Goal: Transaction & Acquisition: Purchase product/service

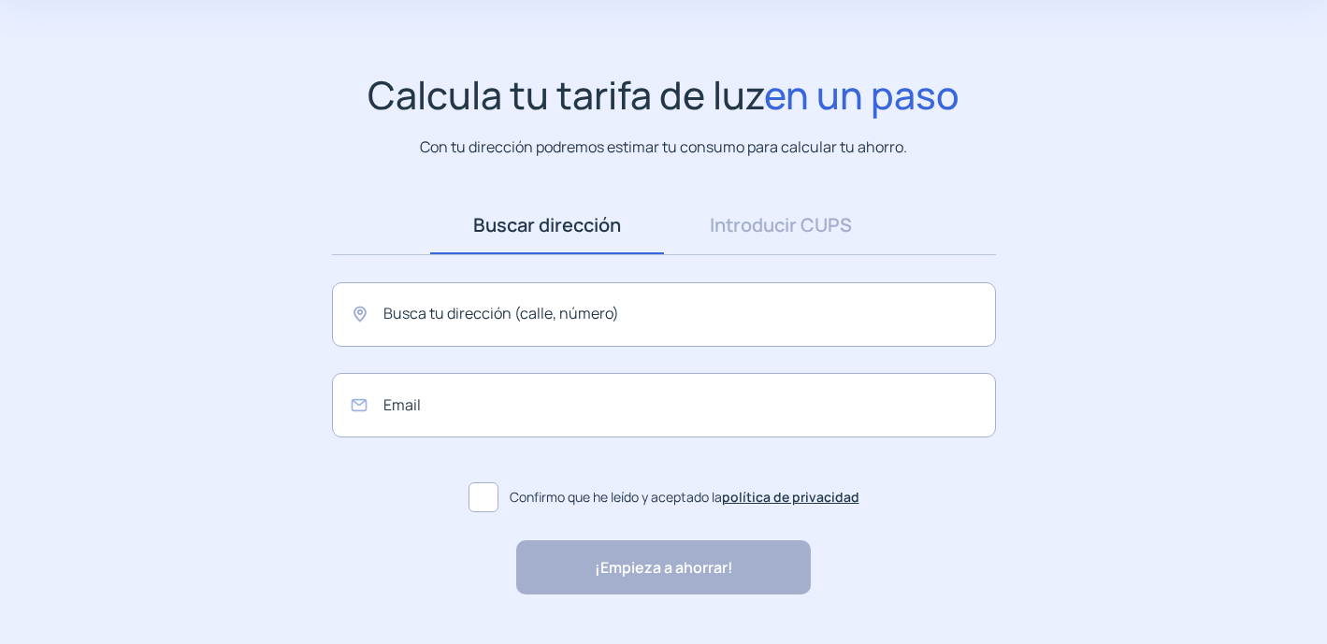
scroll to position [127, 0]
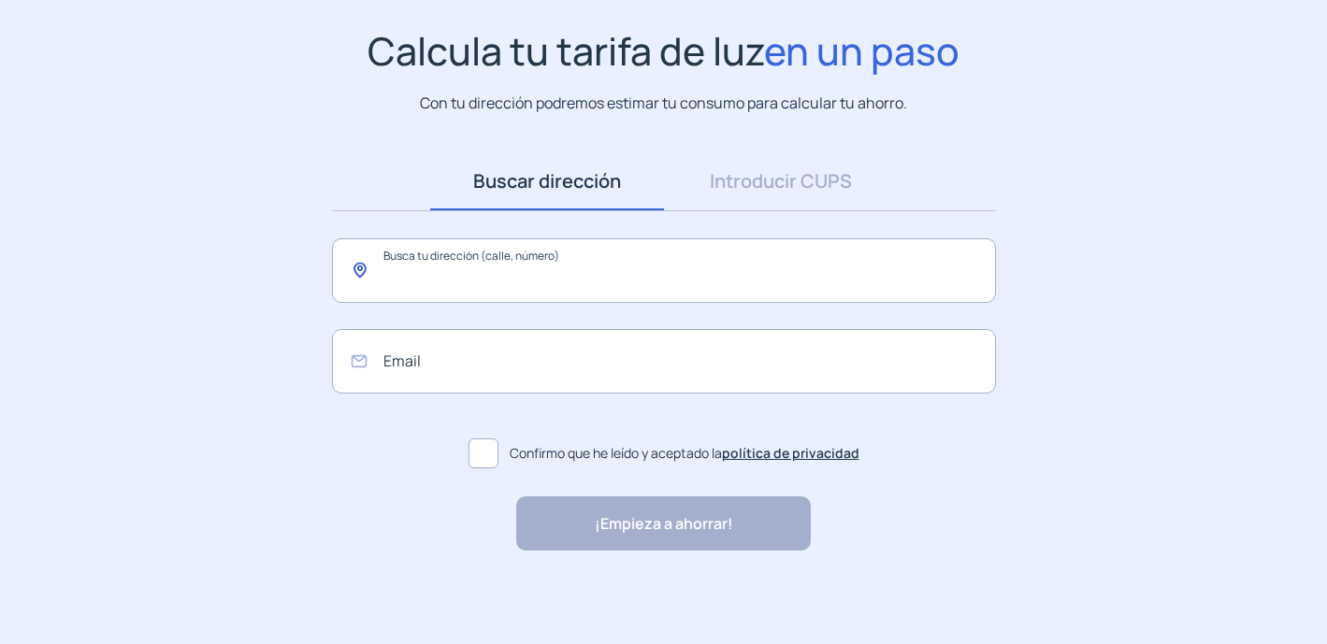
click at [500, 274] on input "text" at bounding box center [664, 270] width 664 height 65
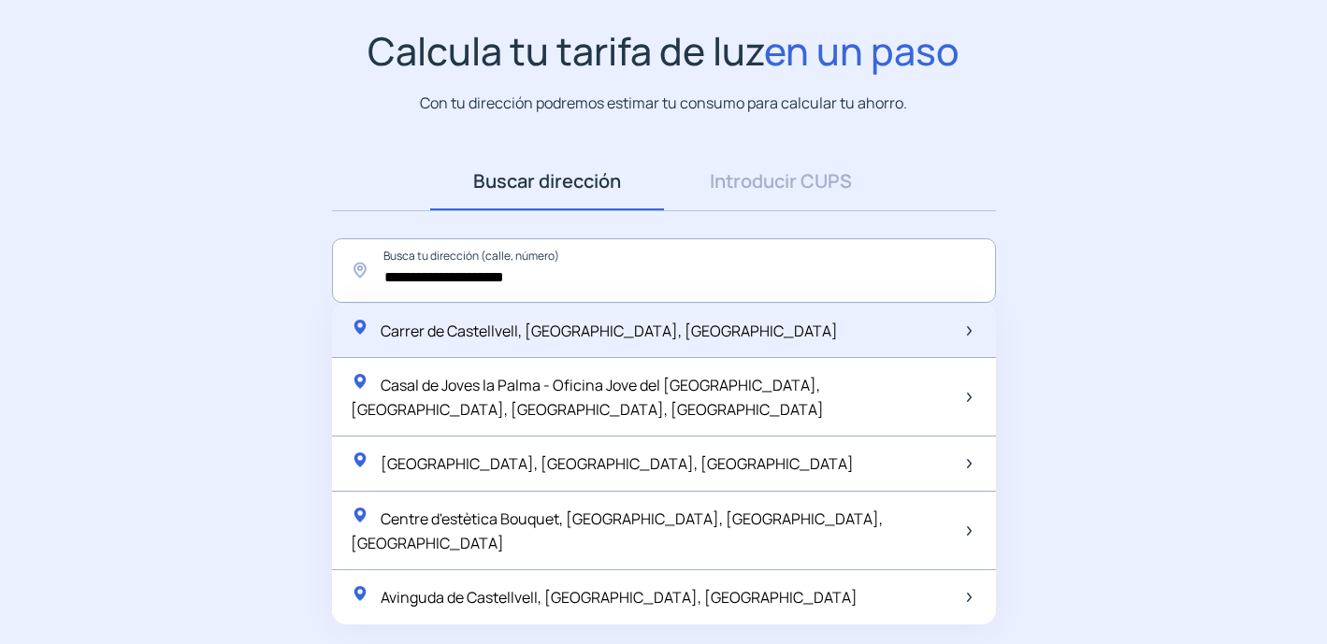
click at [534, 335] on span "Carrer de Castellvell, [GEOGRAPHIC_DATA], [GEOGRAPHIC_DATA]" at bounding box center [609, 331] width 457 height 21
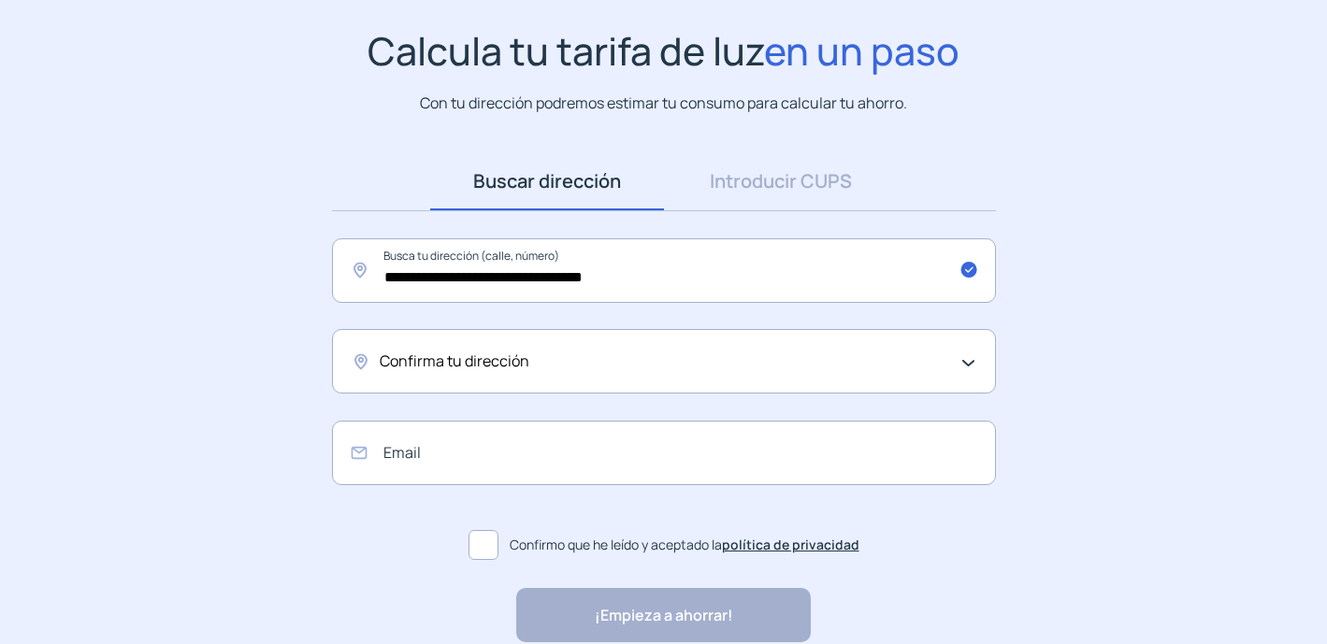
click at [531, 361] on div "Confirma tu dirección" at bounding box center [659, 362] width 559 height 24
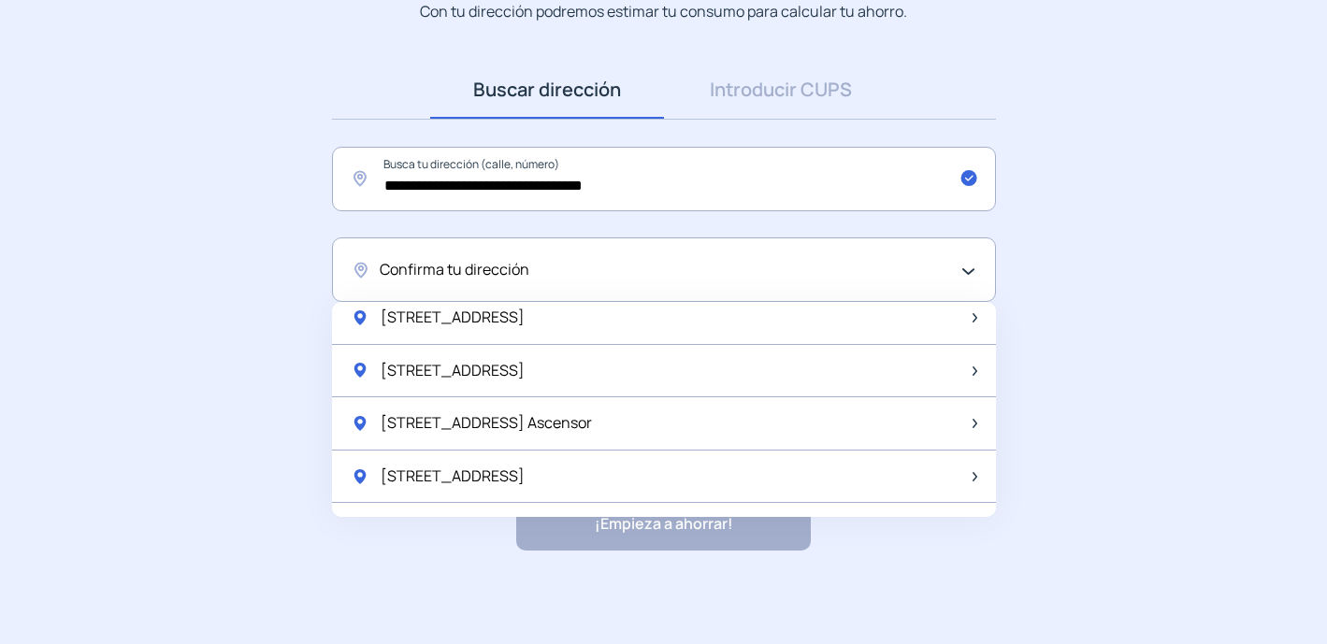
scroll to position [0, 0]
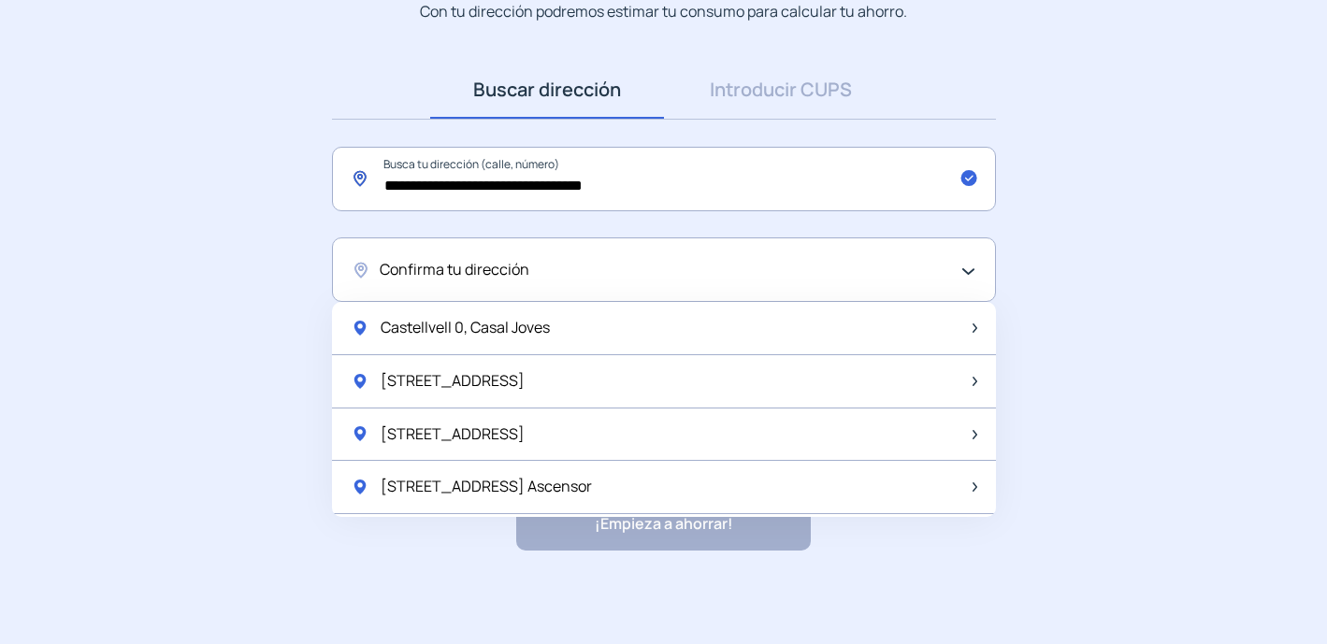
click at [522, 183] on input "**********" at bounding box center [664, 179] width 664 height 65
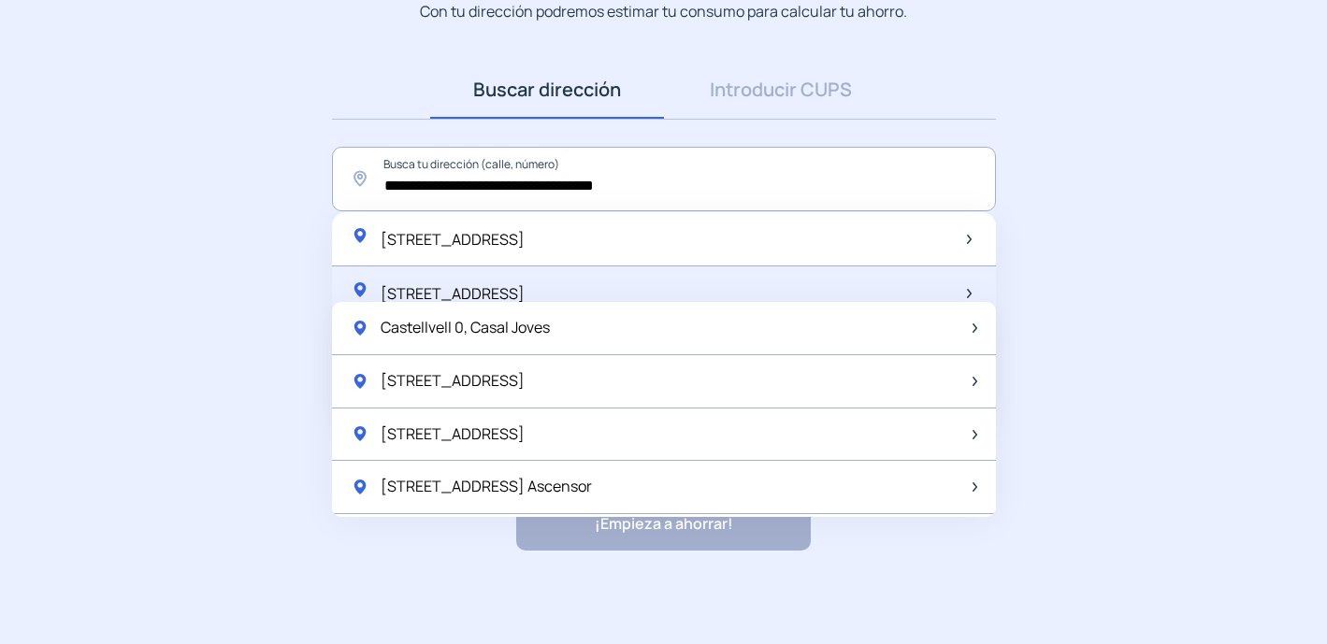
click at [525, 300] on span "[STREET_ADDRESS]" at bounding box center [453, 293] width 144 height 21
type input "**********"
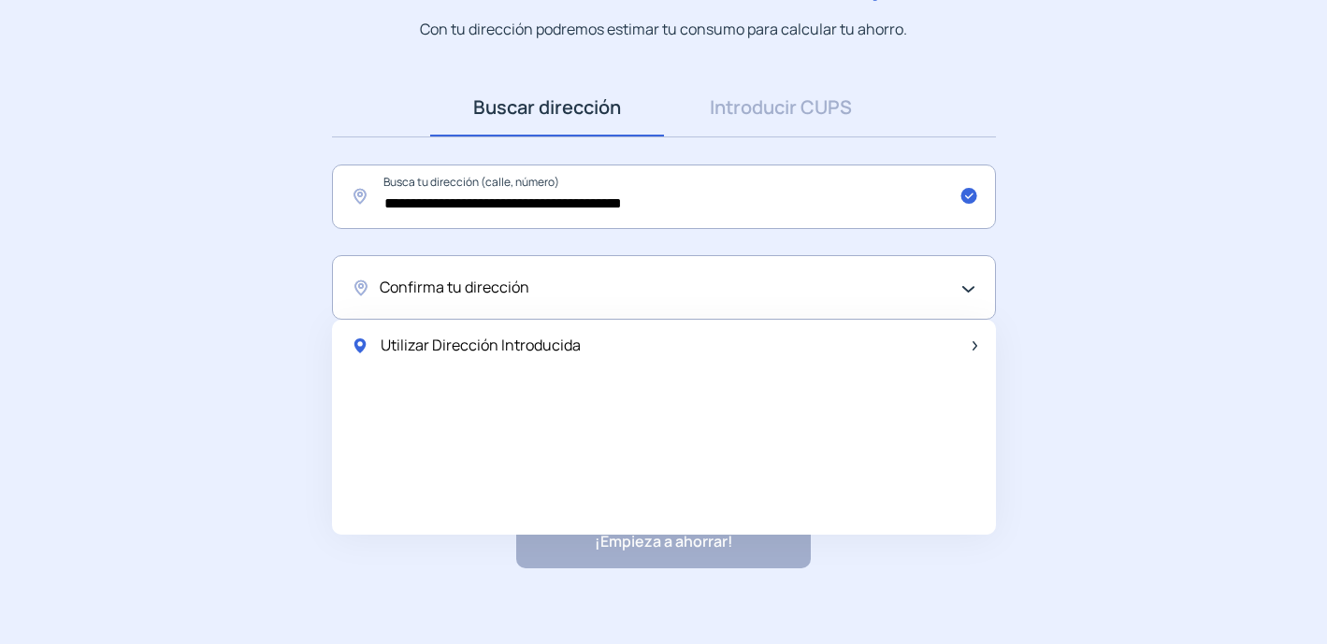
click at [598, 298] on div "Confirma tu dirección" at bounding box center [659, 288] width 559 height 24
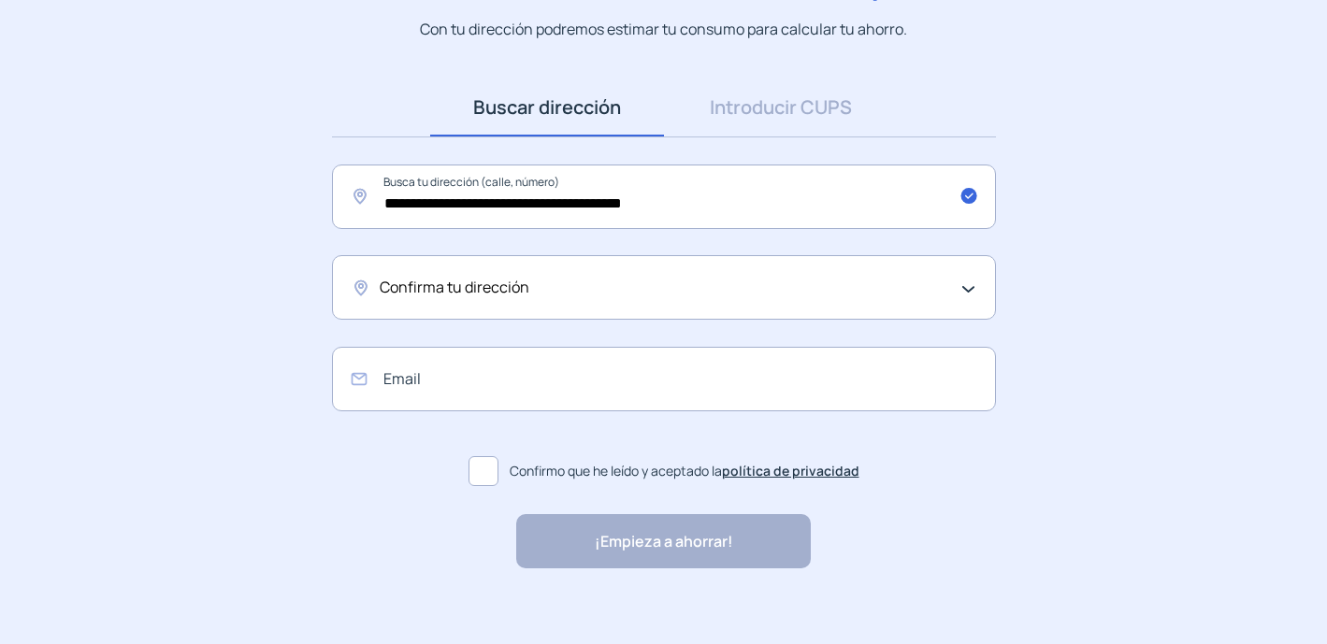
click at [598, 298] on div "Confirma tu dirección" at bounding box center [659, 288] width 559 height 24
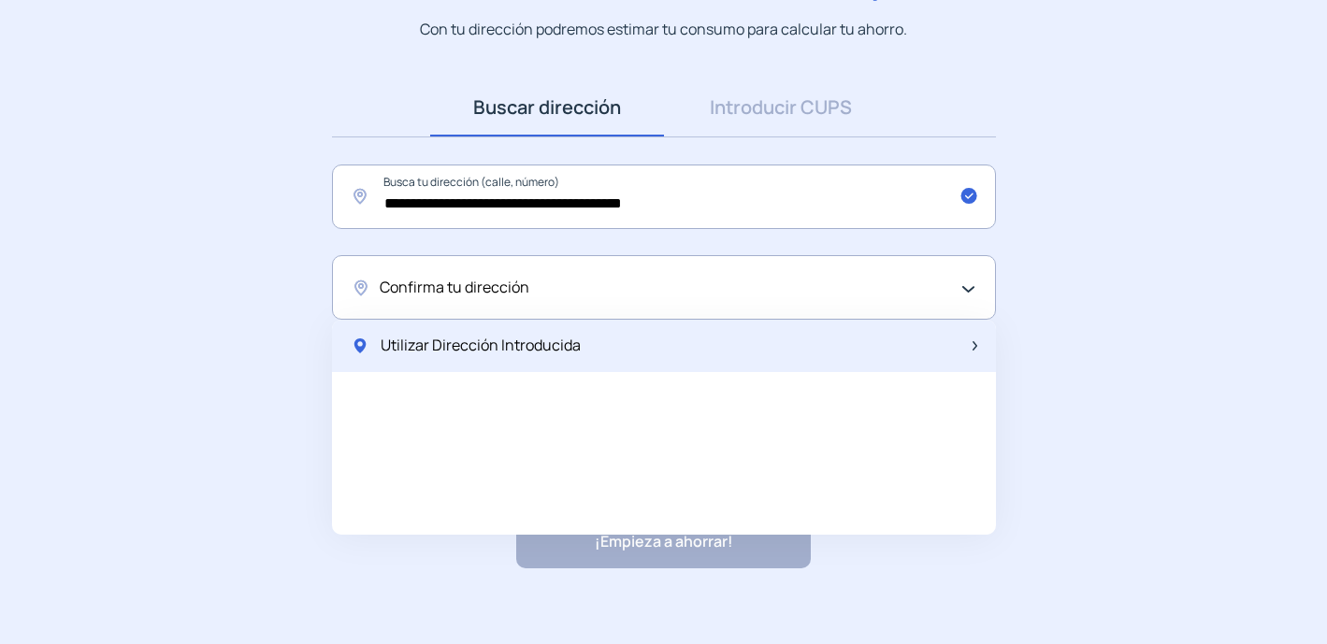
click at [673, 353] on div "Utilizar Dirección Introducida" at bounding box center [664, 346] width 664 height 52
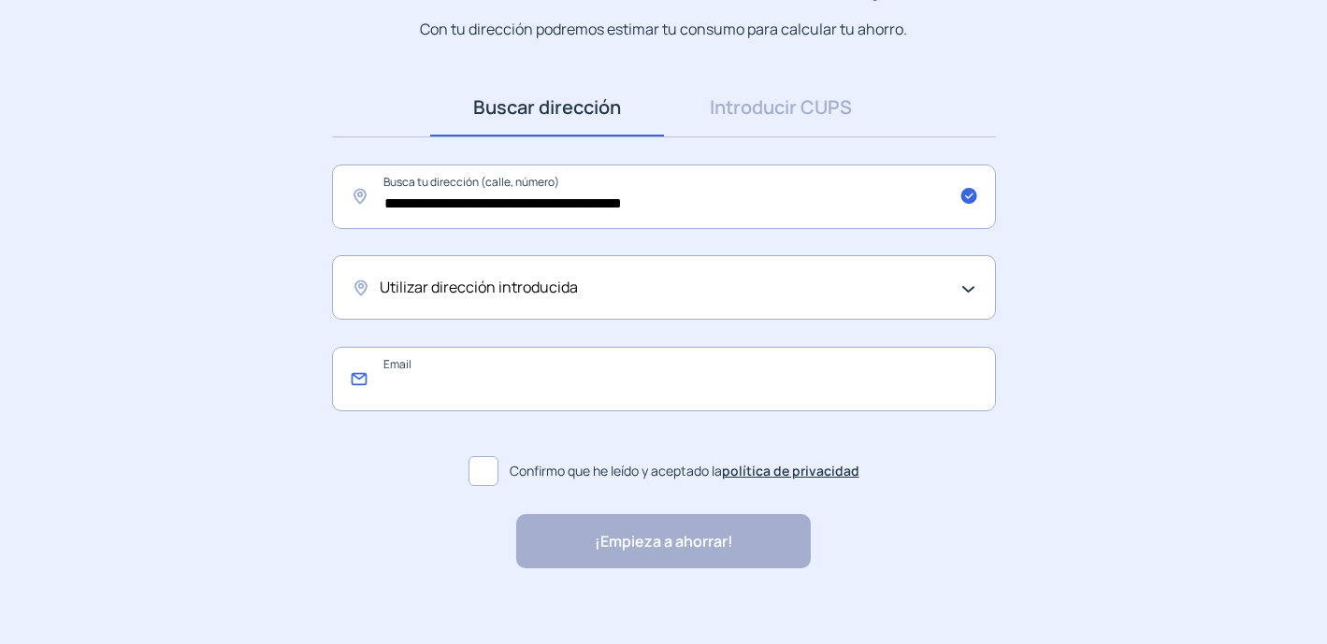
click at [604, 372] on input "email" at bounding box center [664, 379] width 664 height 65
type input "**********"
click at [597, 477] on span "Confirmo que he leído y aceptado la política de privacidad" at bounding box center [685, 471] width 350 height 21
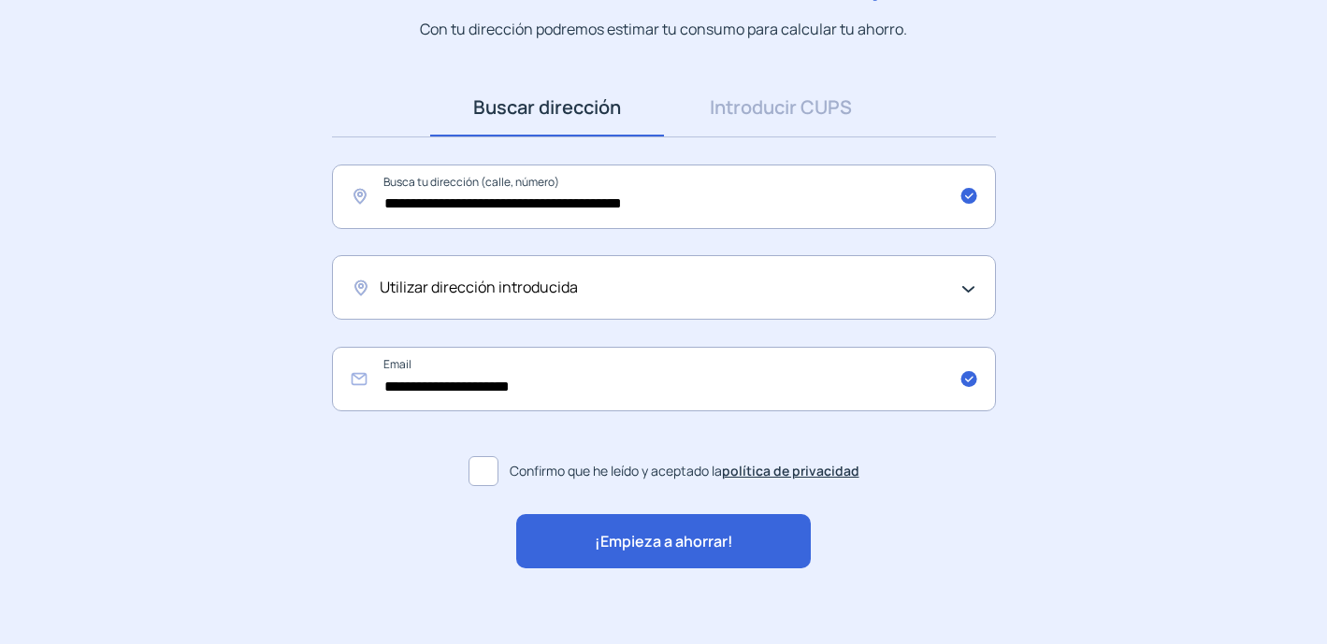
click at [614, 538] on span "¡Empieza a ahorrar!" at bounding box center [664, 542] width 138 height 24
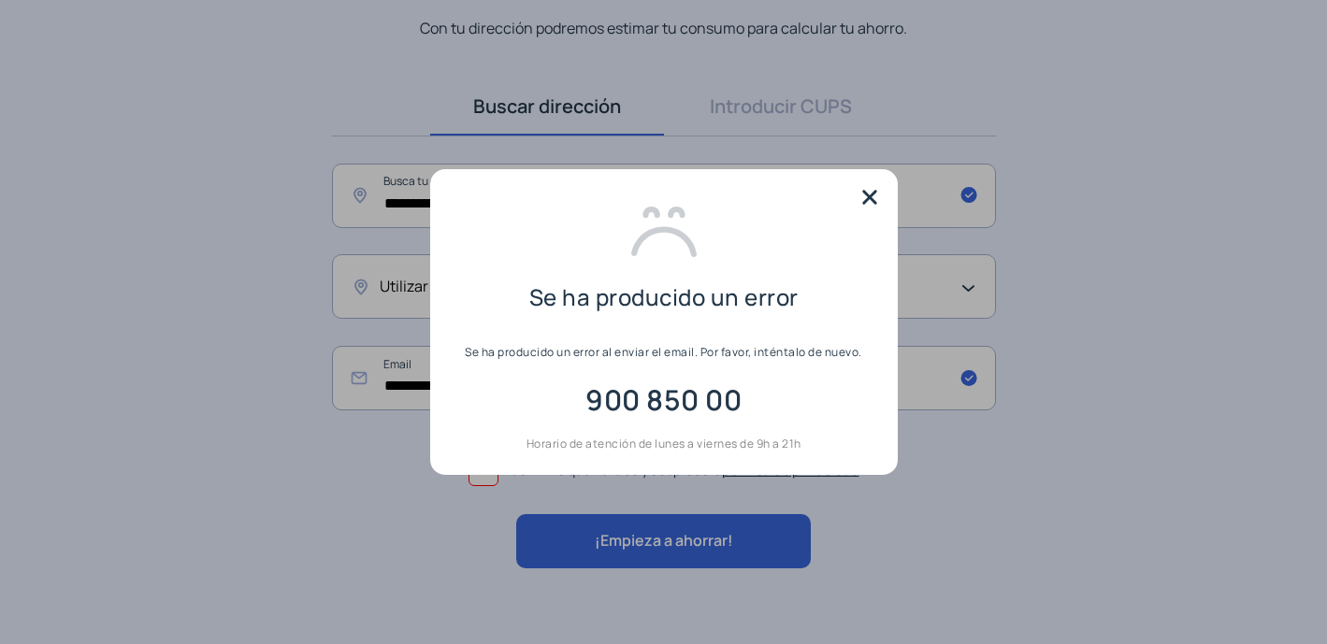
scroll to position [0, 0]
click at [875, 195] on img at bounding box center [870, 197] width 28 height 28
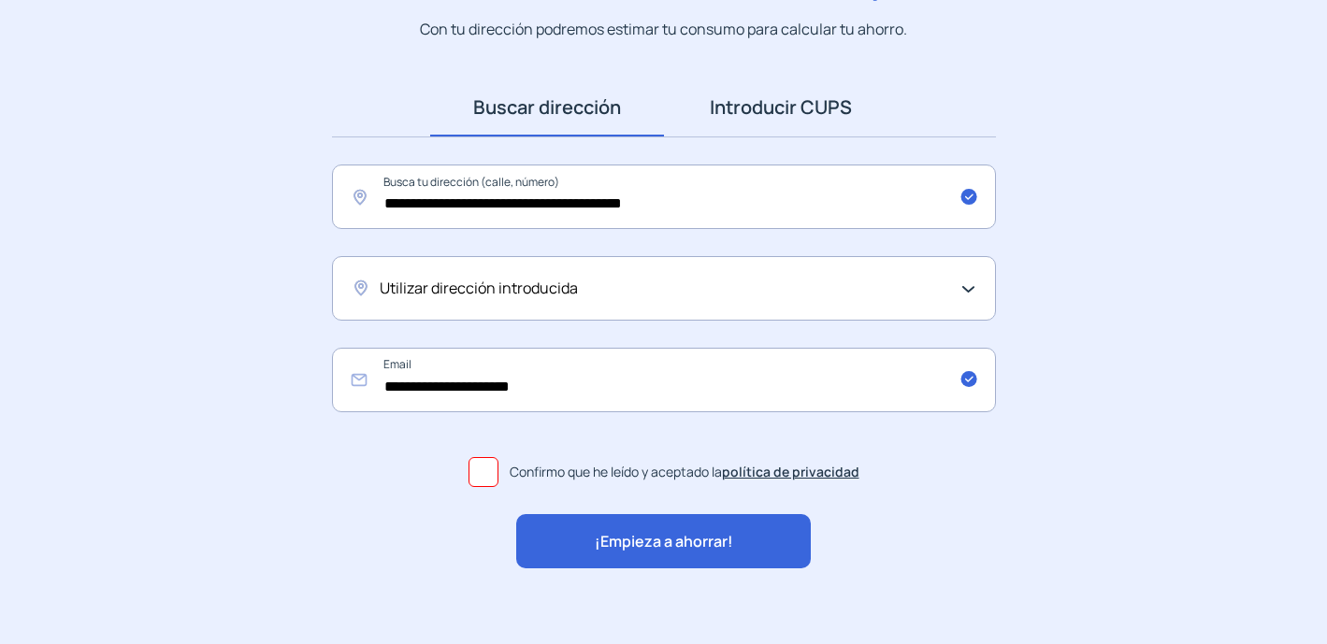
click at [770, 117] on link "Introducir CUPS" at bounding box center [781, 108] width 234 height 58
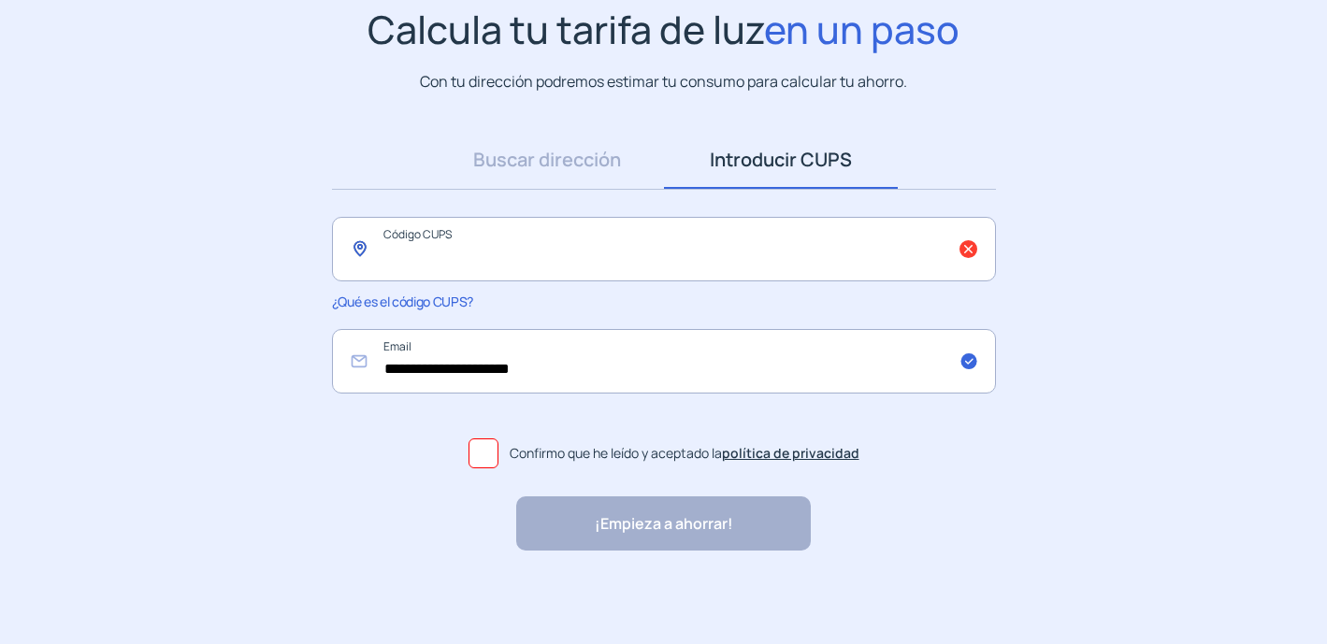
click at [532, 253] on input "text" at bounding box center [664, 249] width 664 height 65
type input "**********"
click at [485, 454] on span at bounding box center [483, 454] width 30 height 30
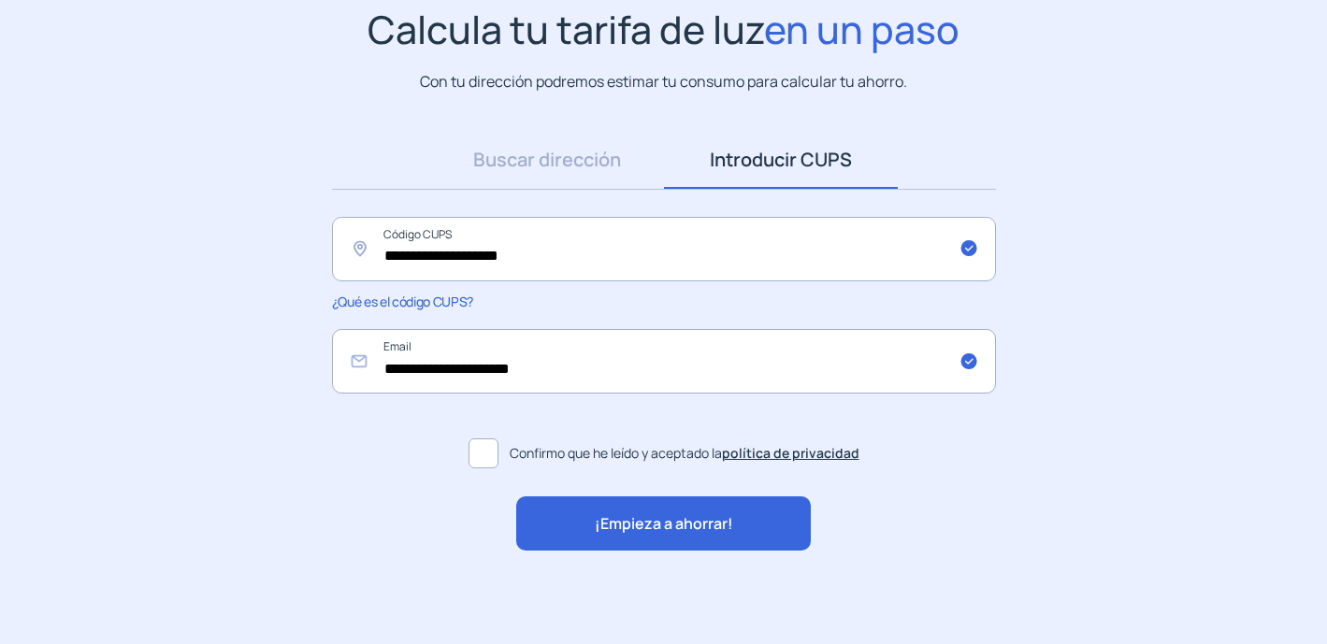
click at [576, 527] on div "¡Empieza a ahorrar!" at bounding box center [663, 524] width 295 height 54
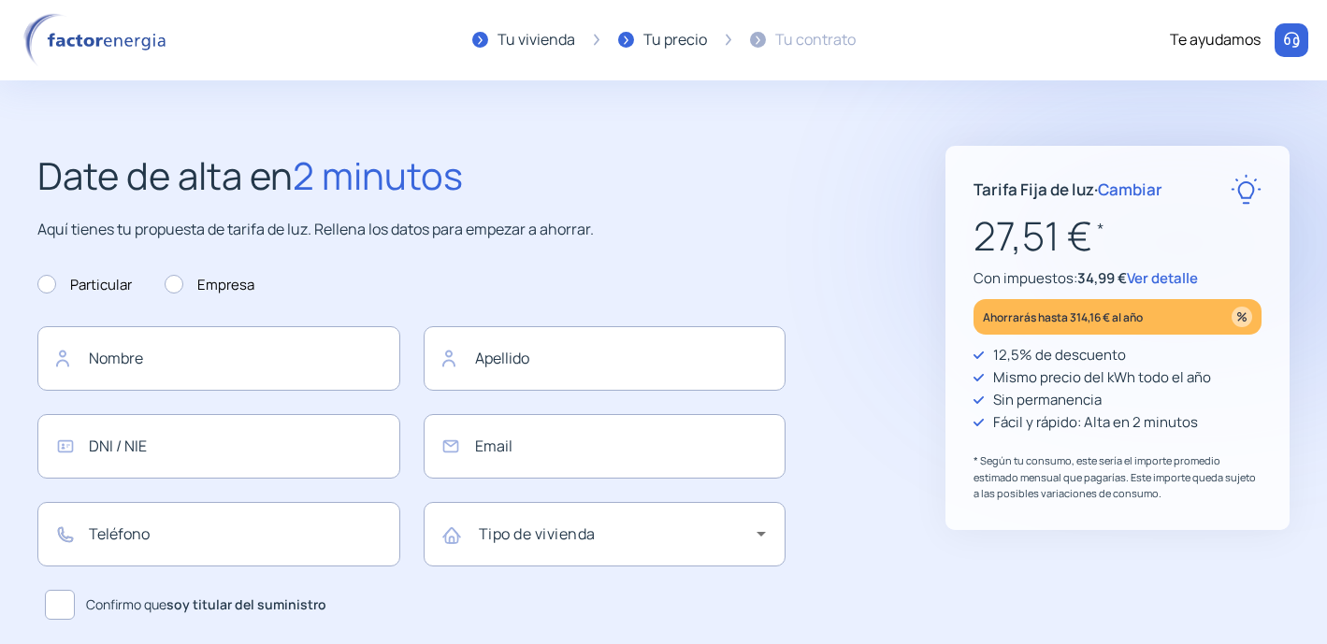
type input "**********"
click at [1166, 281] on span "Ver detalle" at bounding box center [1162, 278] width 71 height 20
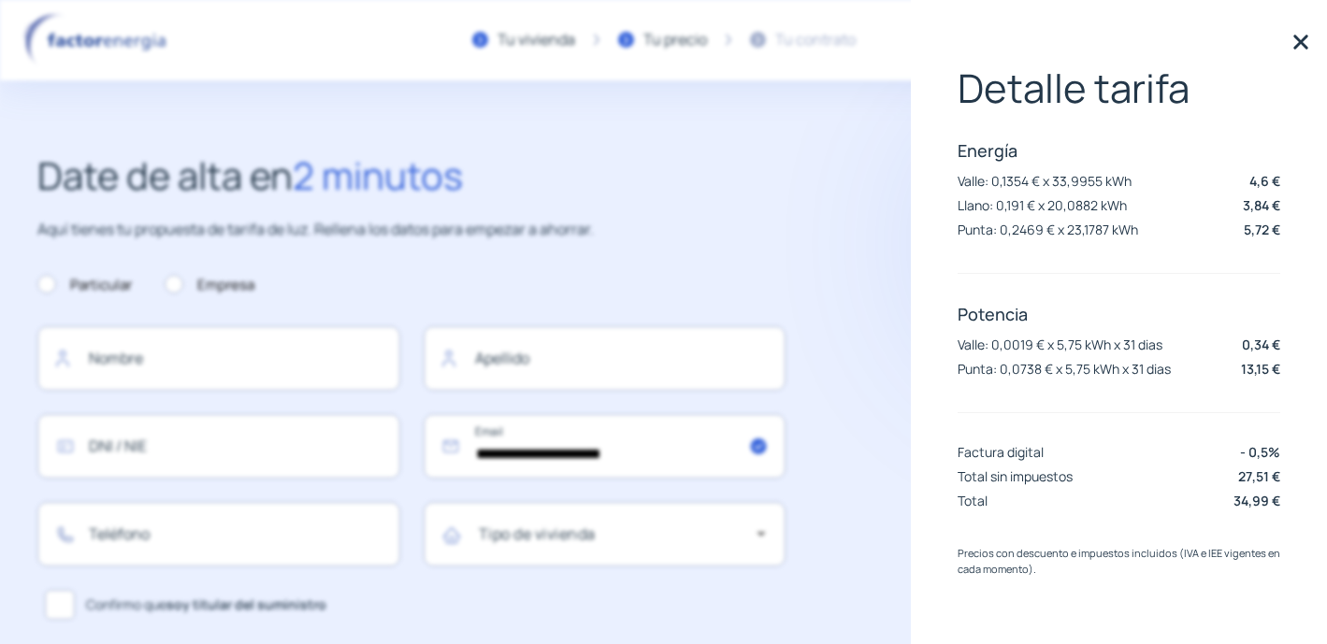
click at [1309, 48] on img at bounding box center [1301, 42] width 28 height 28
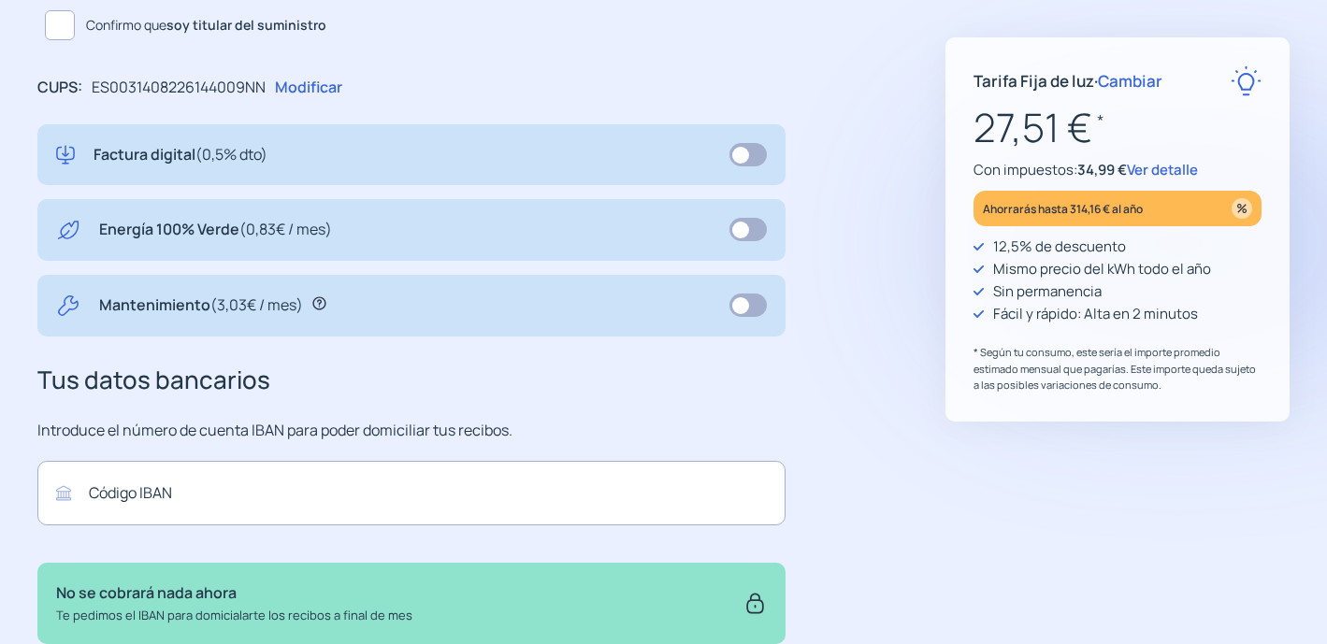
scroll to position [567, 0]
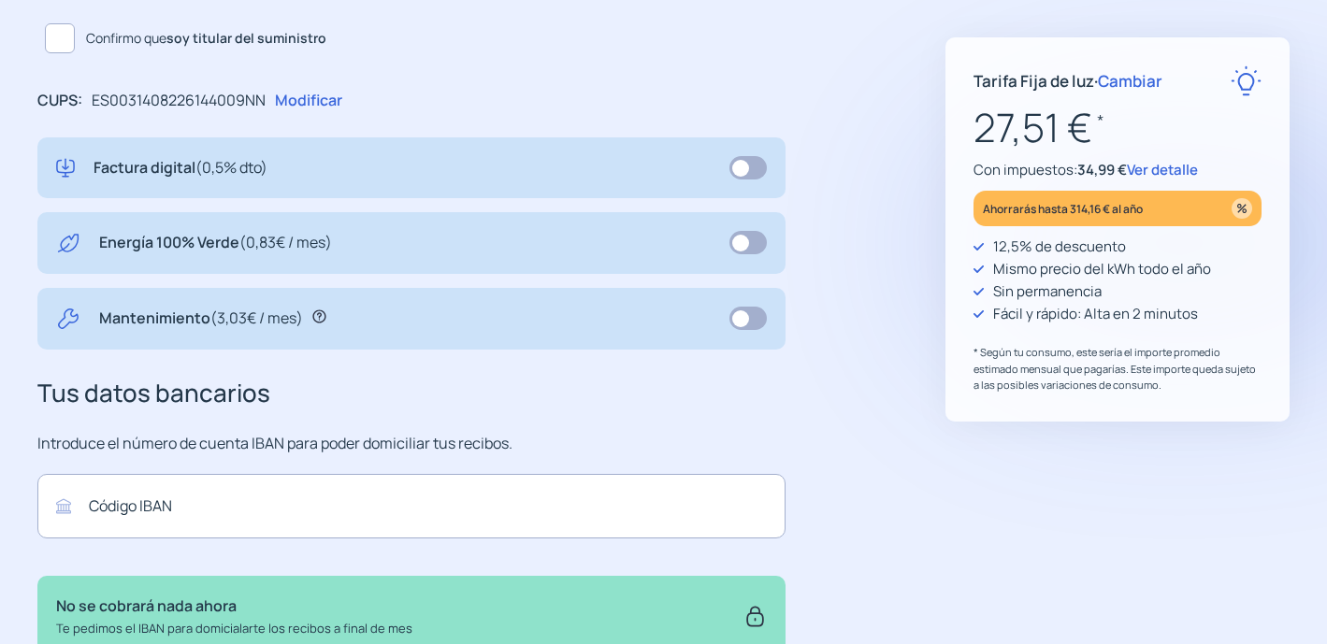
click at [742, 250] on span at bounding box center [747, 242] width 37 height 23
click at [754, 238] on span at bounding box center [747, 242] width 37 height 23
click at [753, 167] on span at bounding box center [747, 167] width 37 height 23
click at [1130, 84] on span "Cambiar" at bounding box center [1130, 81] width 65 height 22
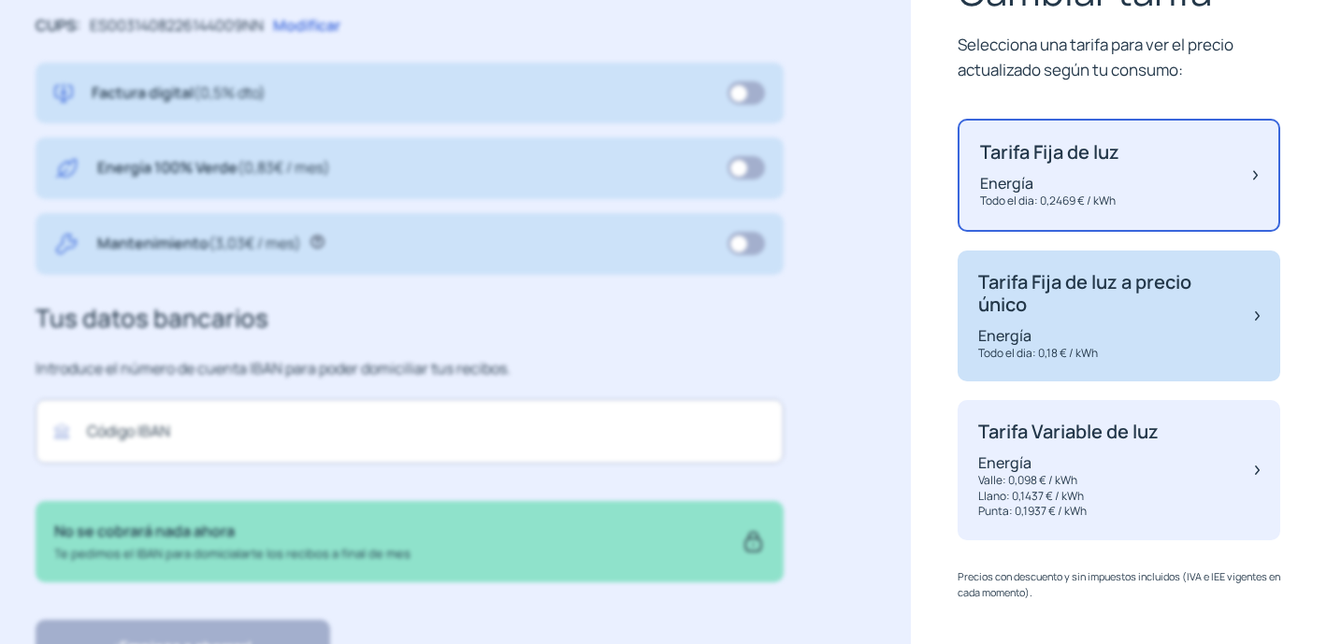
scroll to position [100, 0]
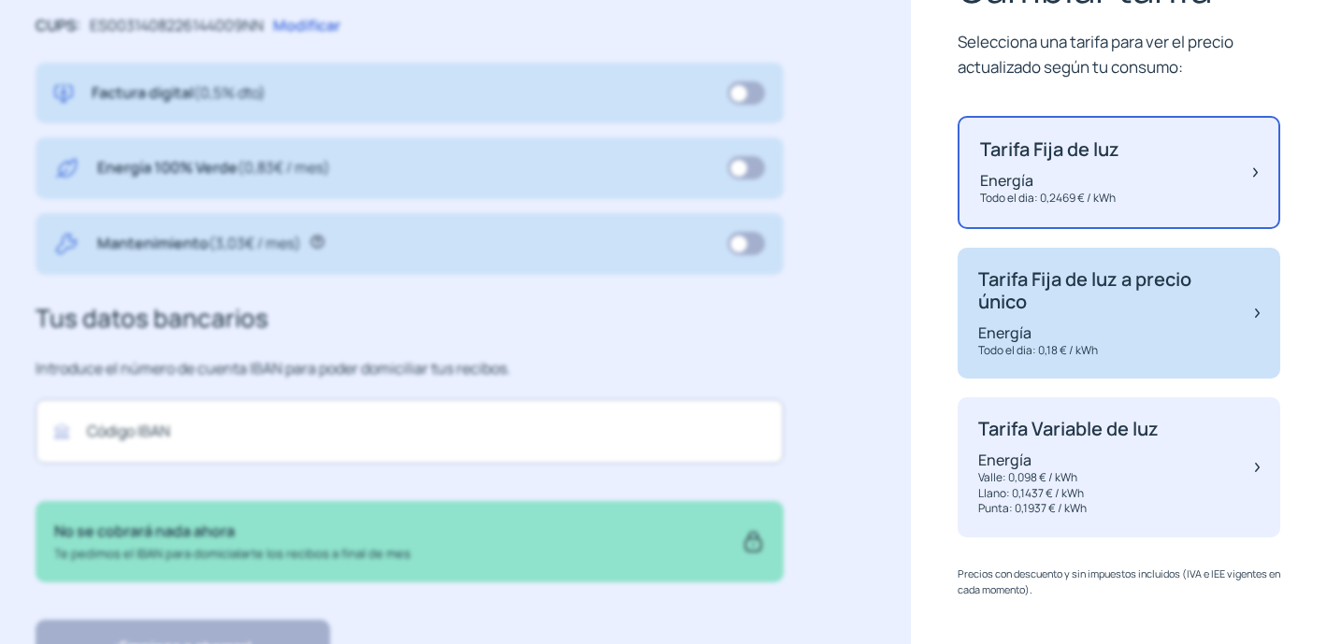
click at [1119, 359] on div "Tarifa Fija de luz a precio único Energía Todo el dia: 0,18 € / kWh" at bounding box center [1118, 314] width 323 height 132
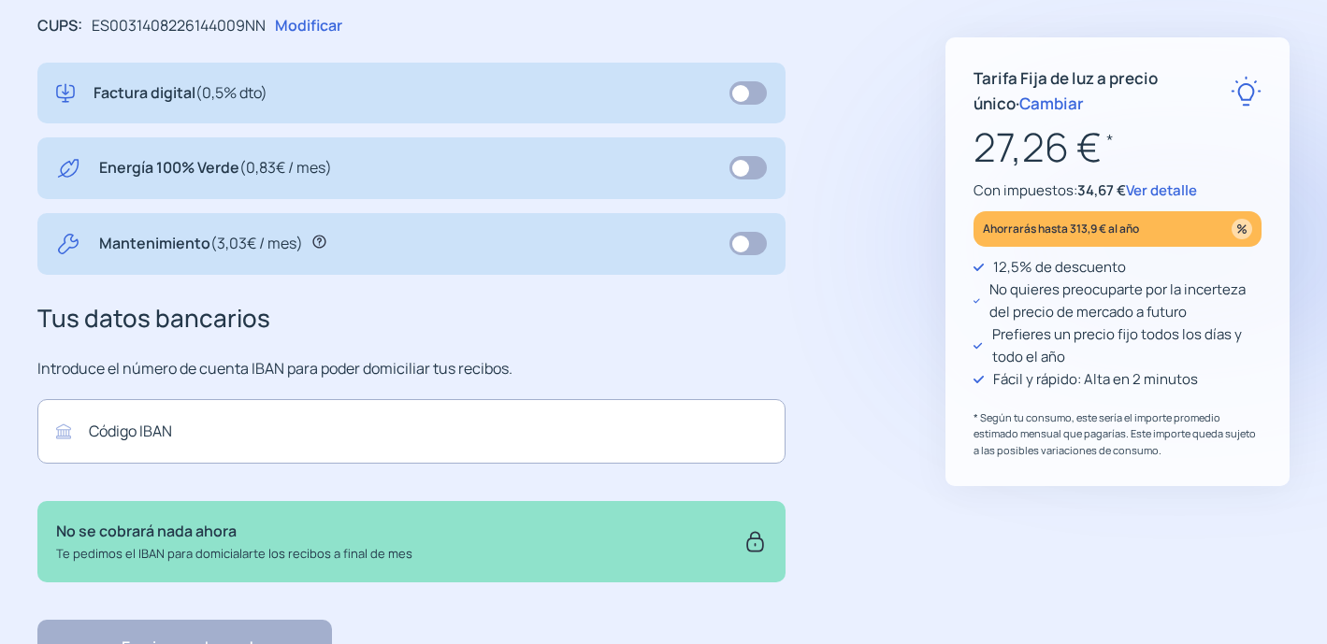
scroll to position [641, 0]
click at [1024, 100] on span "Cambiar" at bounding box center [1051, 104] width 65 height 22
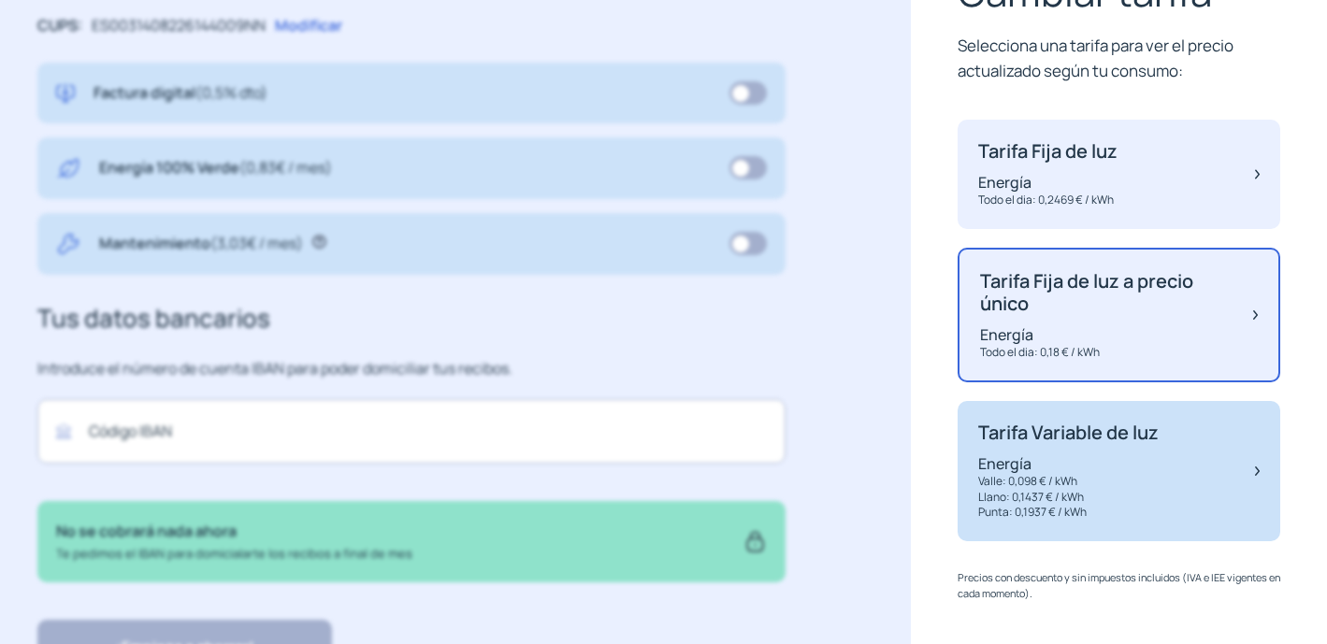
click at [1127, 467] on p "Energía" at bounding box center [1068, 464] width 180 height 21
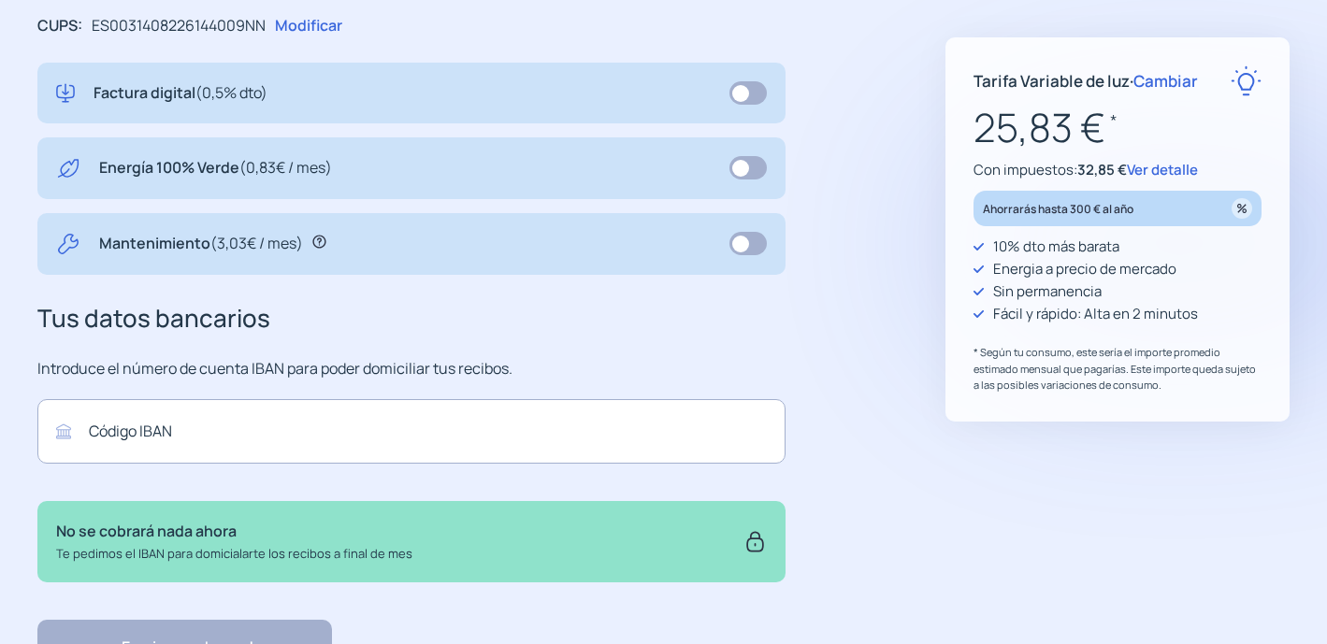
click at [1157, 175] on span "Ver detalle" at bounding box center [1162, 170] width 71 height 20
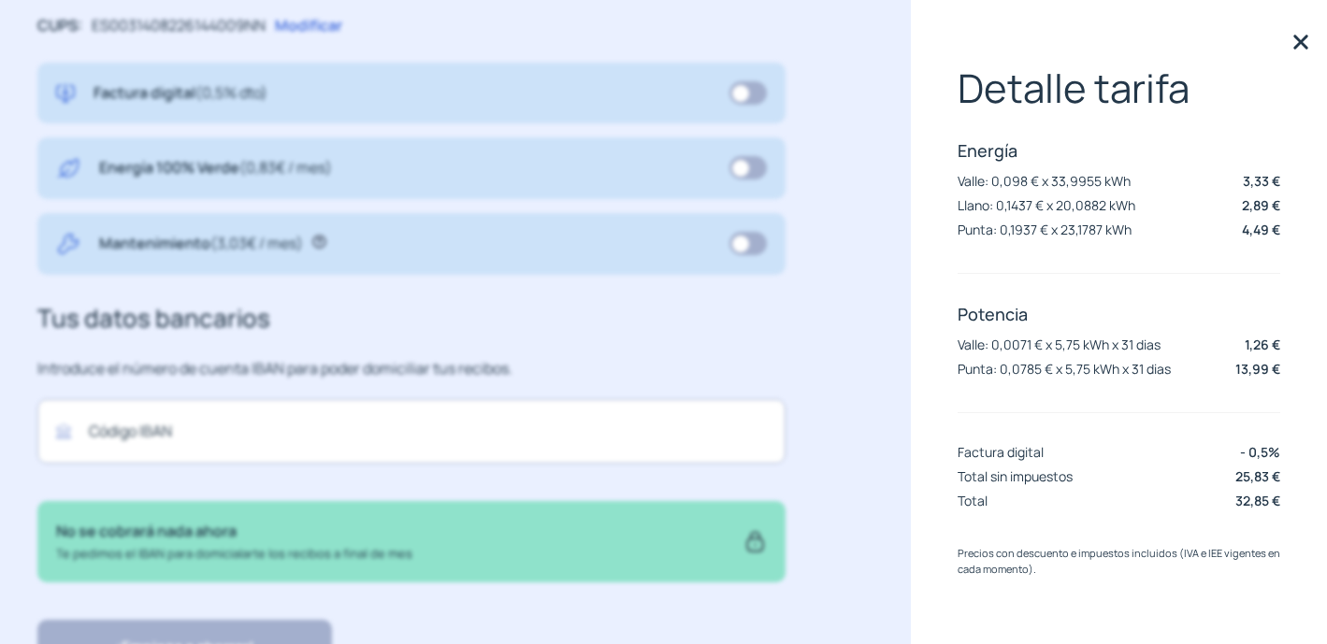
click at [1302, 34] on img at bounding box center [1301, 42] width 28 height 28
